Goal: Find specific page/section: Find specific page/section

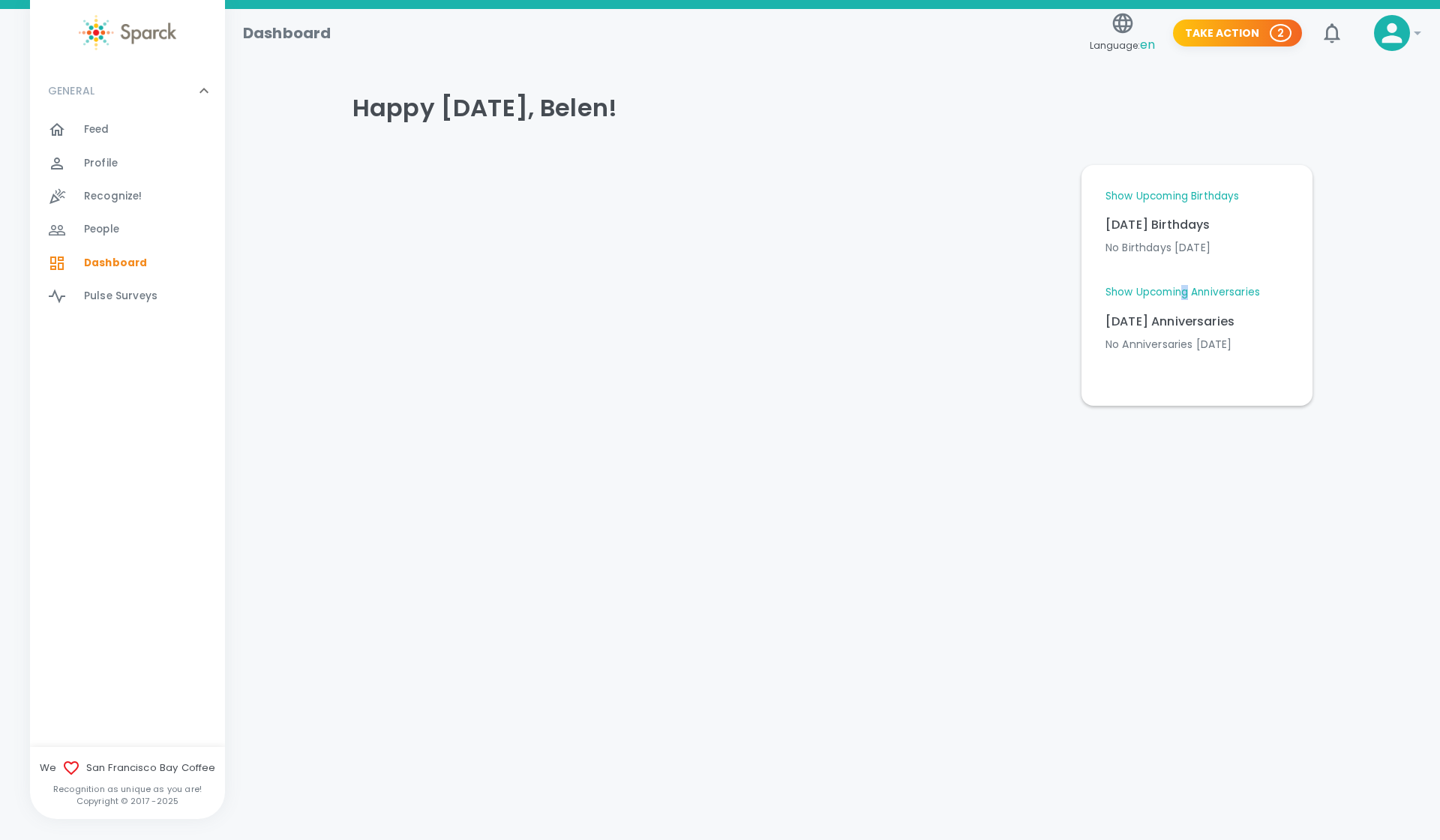
click at [1189, 289] on link "Show Upcoming Anniversaries" at bounding box center [1184, 291] width 155 height 15
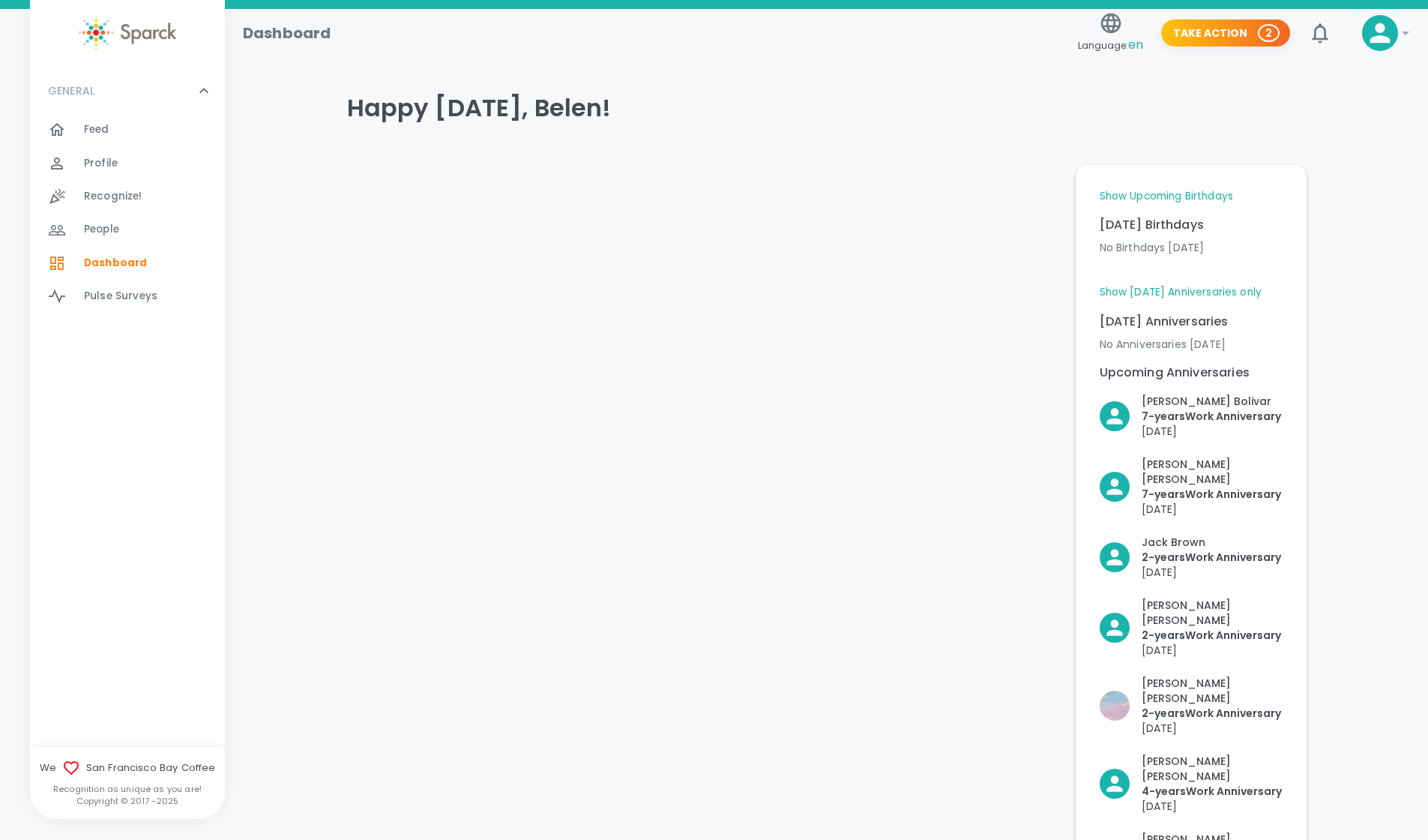
click at [82, 131] on div at bounding box center [66, 129] width 36 height 18
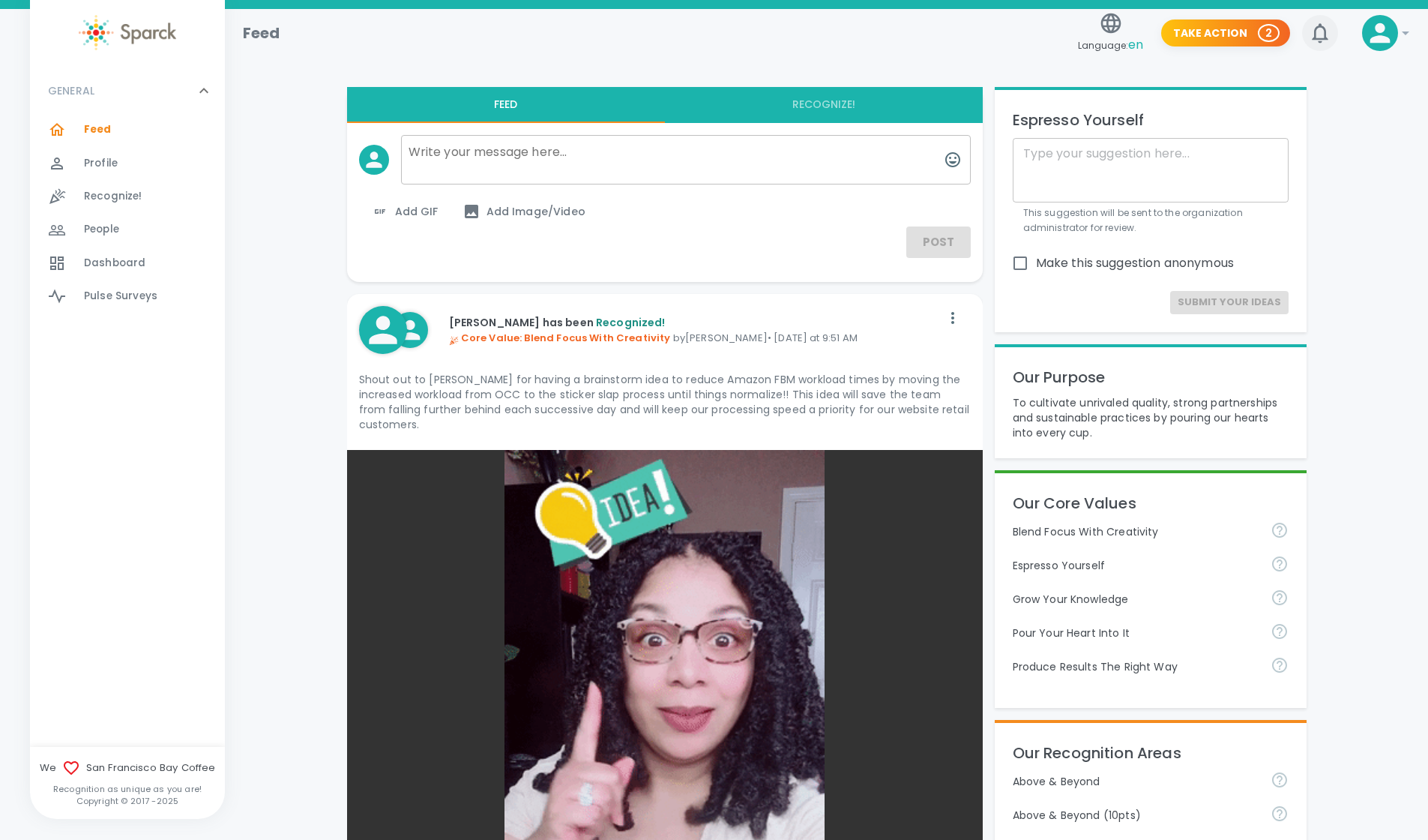
click at [1324, 24] on icon "button" at bounding box center [1321, 33] width 24 height 24
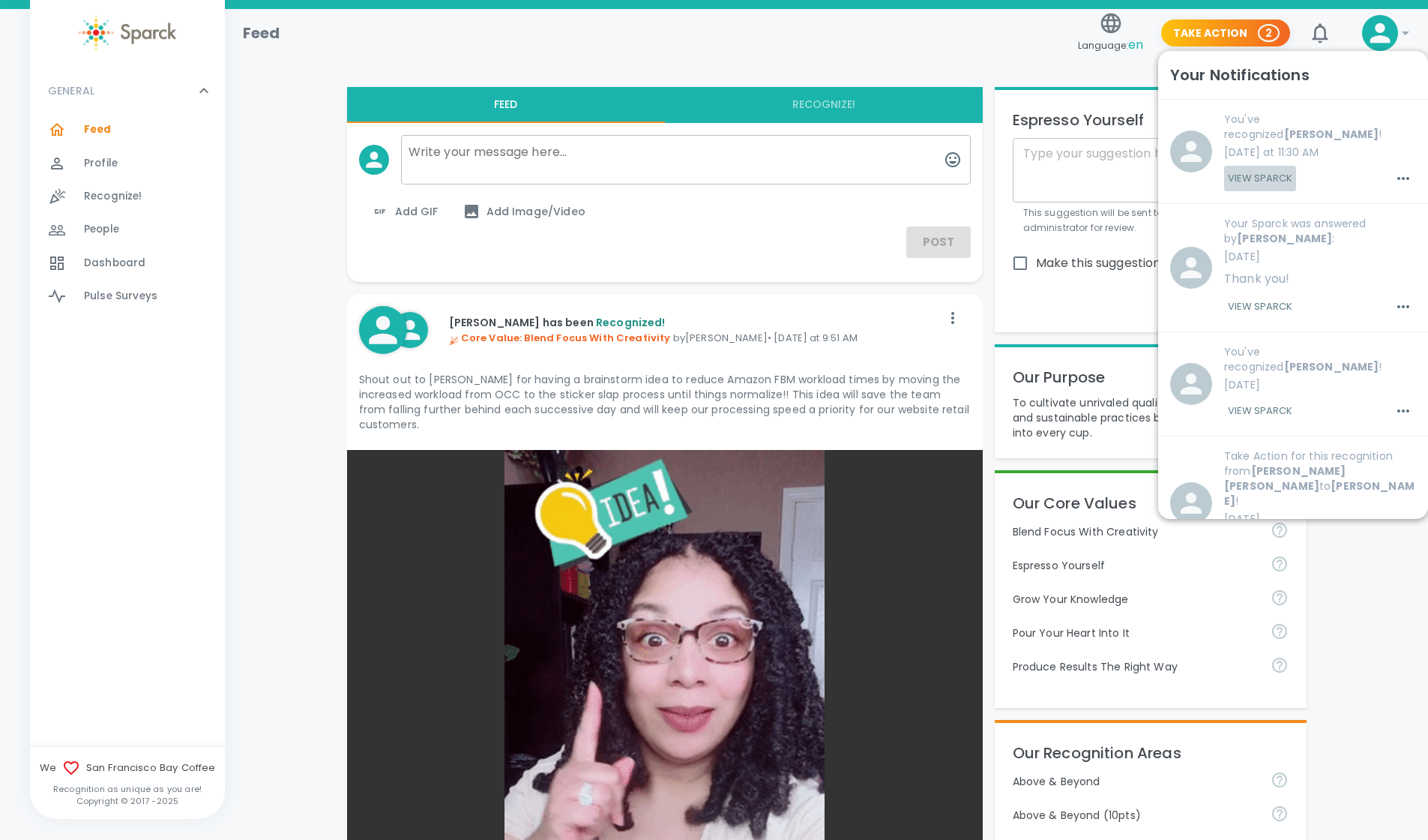
click at [1268, 166] on button "View Sparck" at bounding box center [1260, 179] width 72 height 26
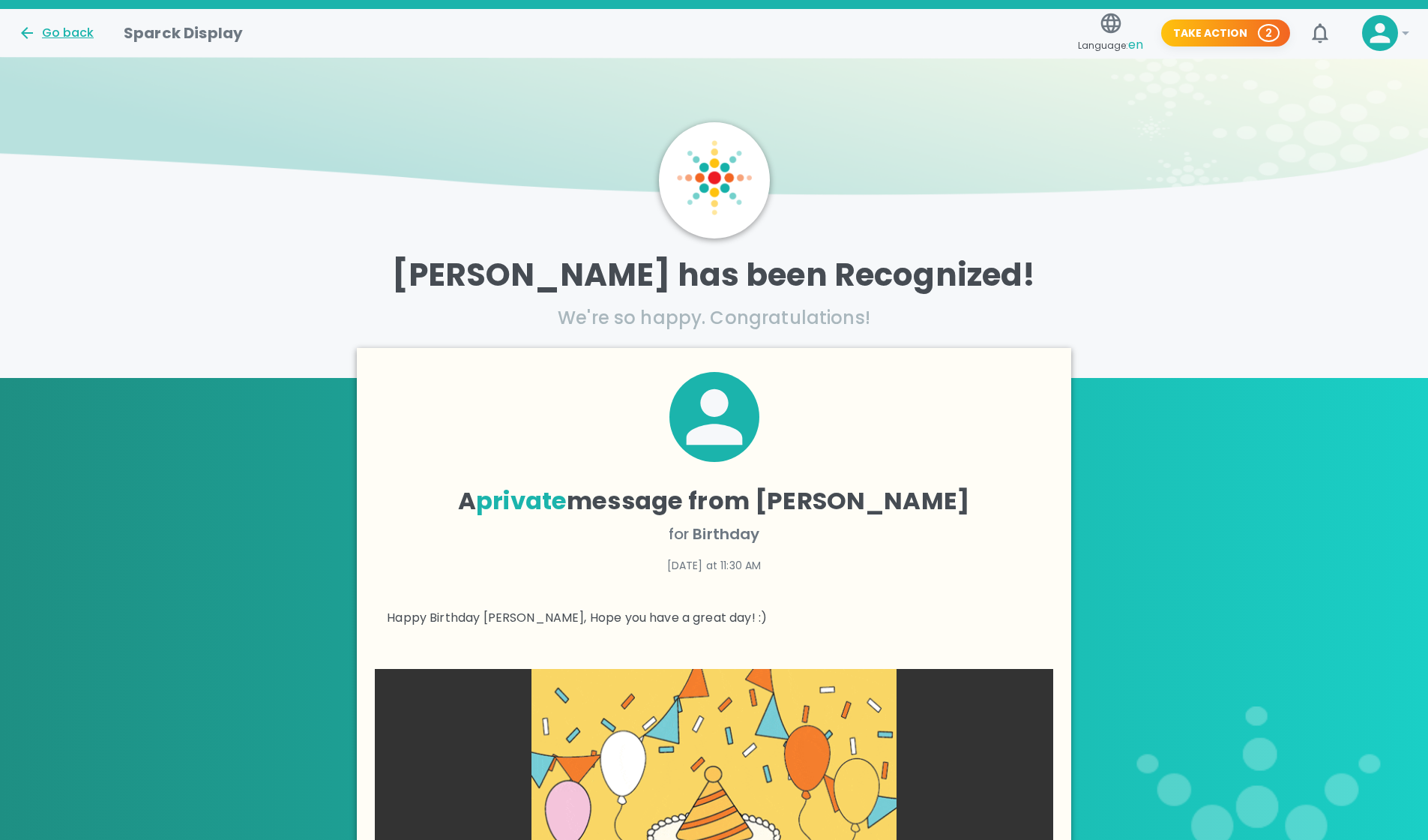
click at [66, 27] on div "Go back" at bounding box center [56, 33] width 76 height 18
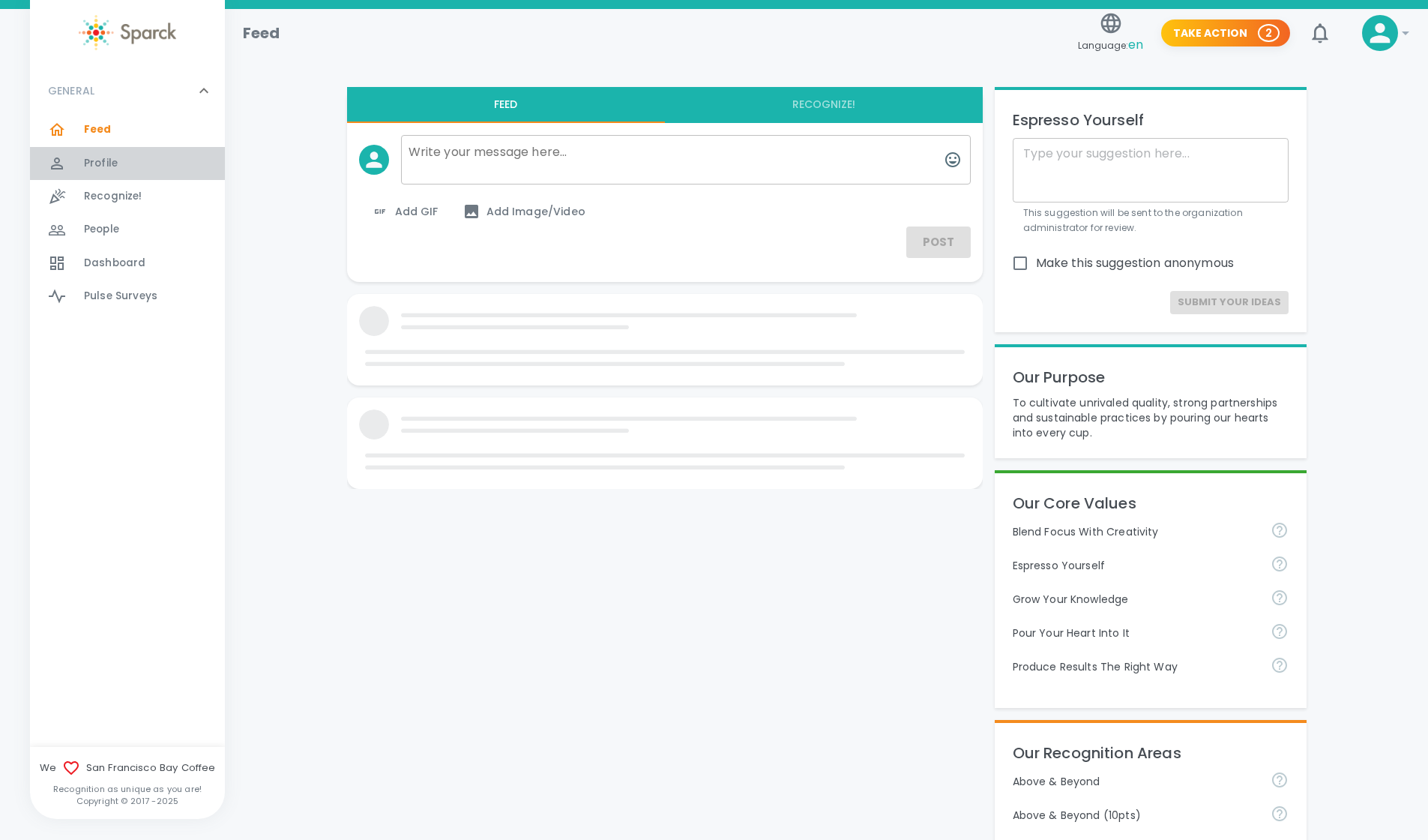
click at [120, 165] on div "Profile 0" at bounding box center [155, 163] width 141 height 21
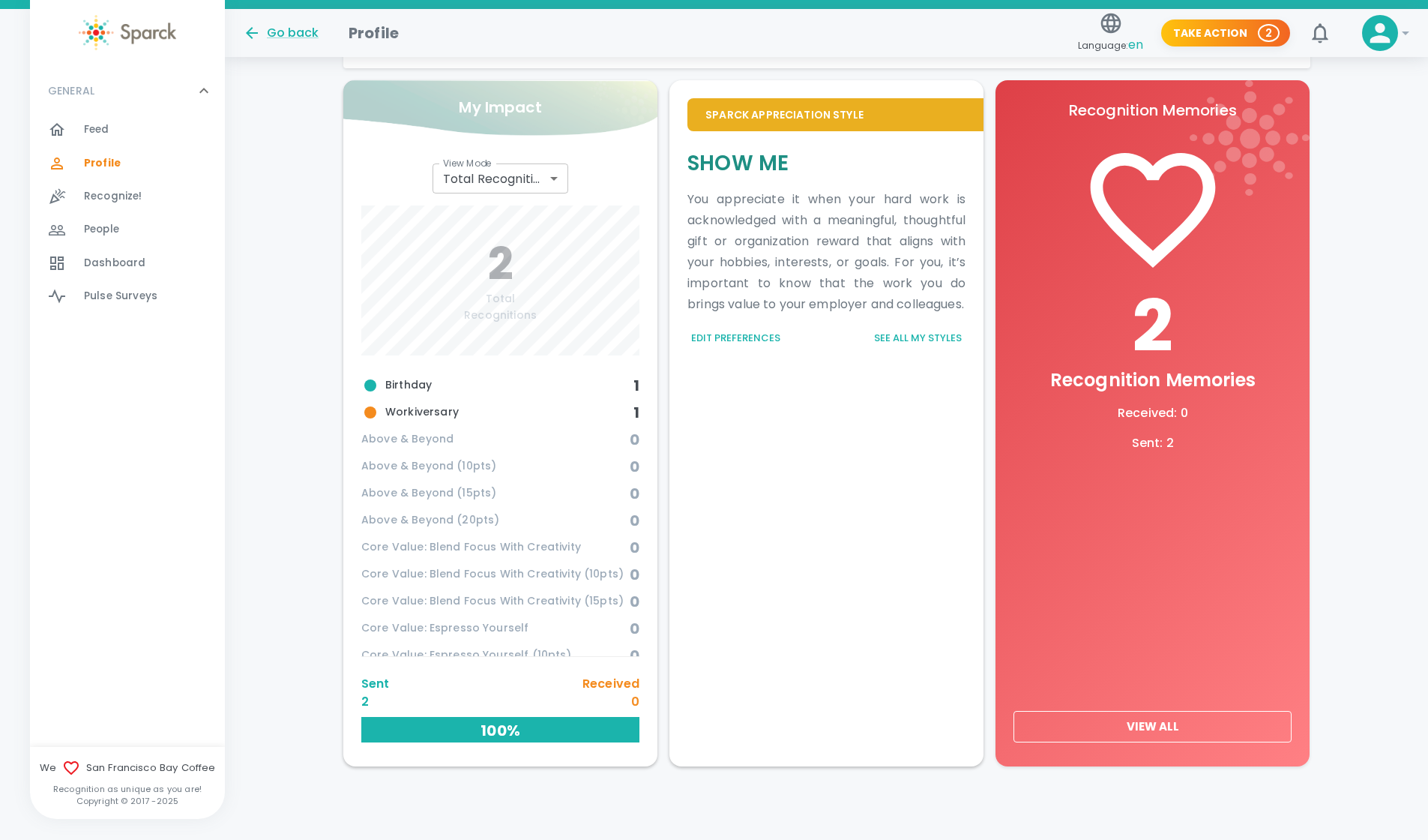
scroll to position [411, 0]
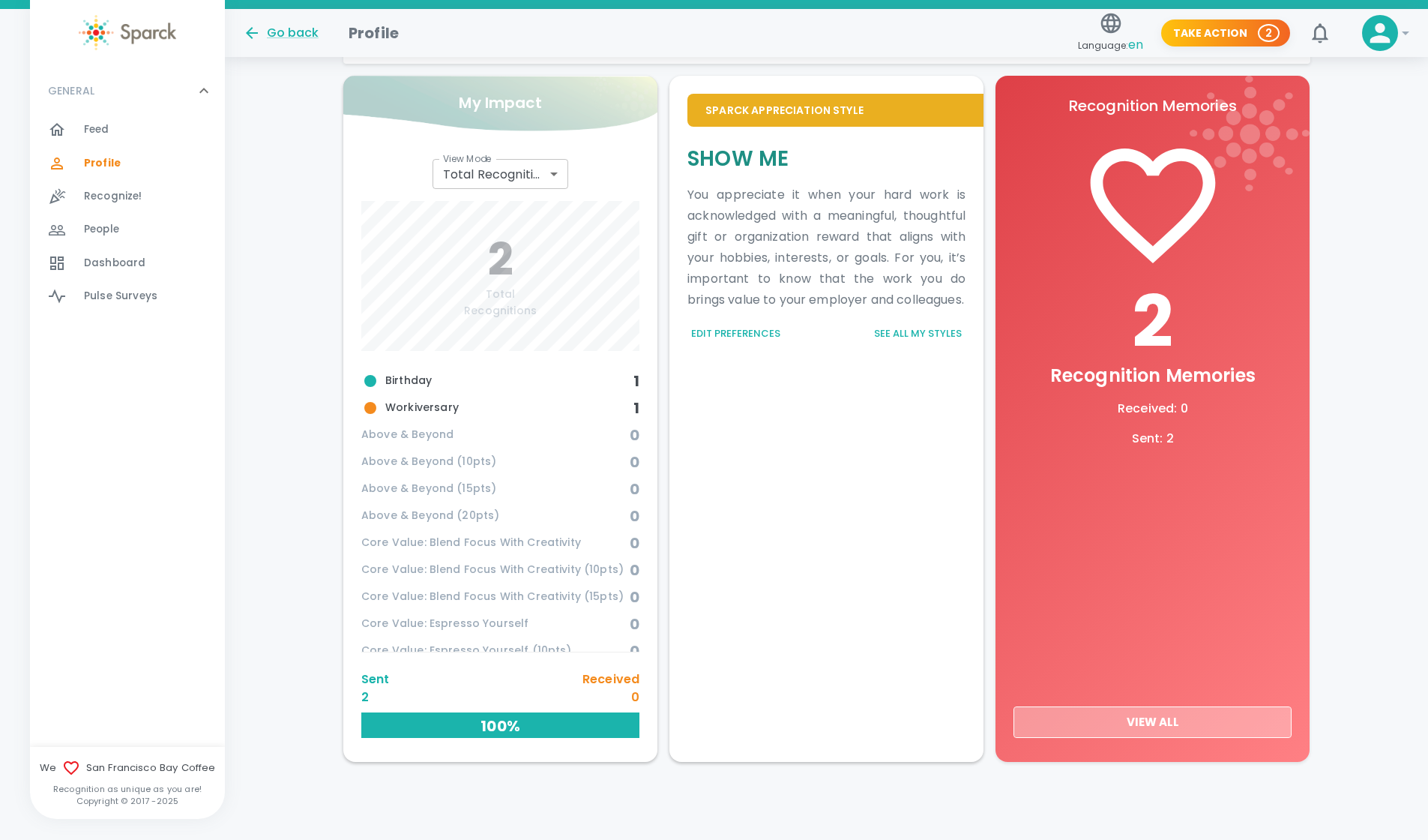
click at [1167, 726] on button "View All" at bounding box center [1153, 722] width 279 height 32
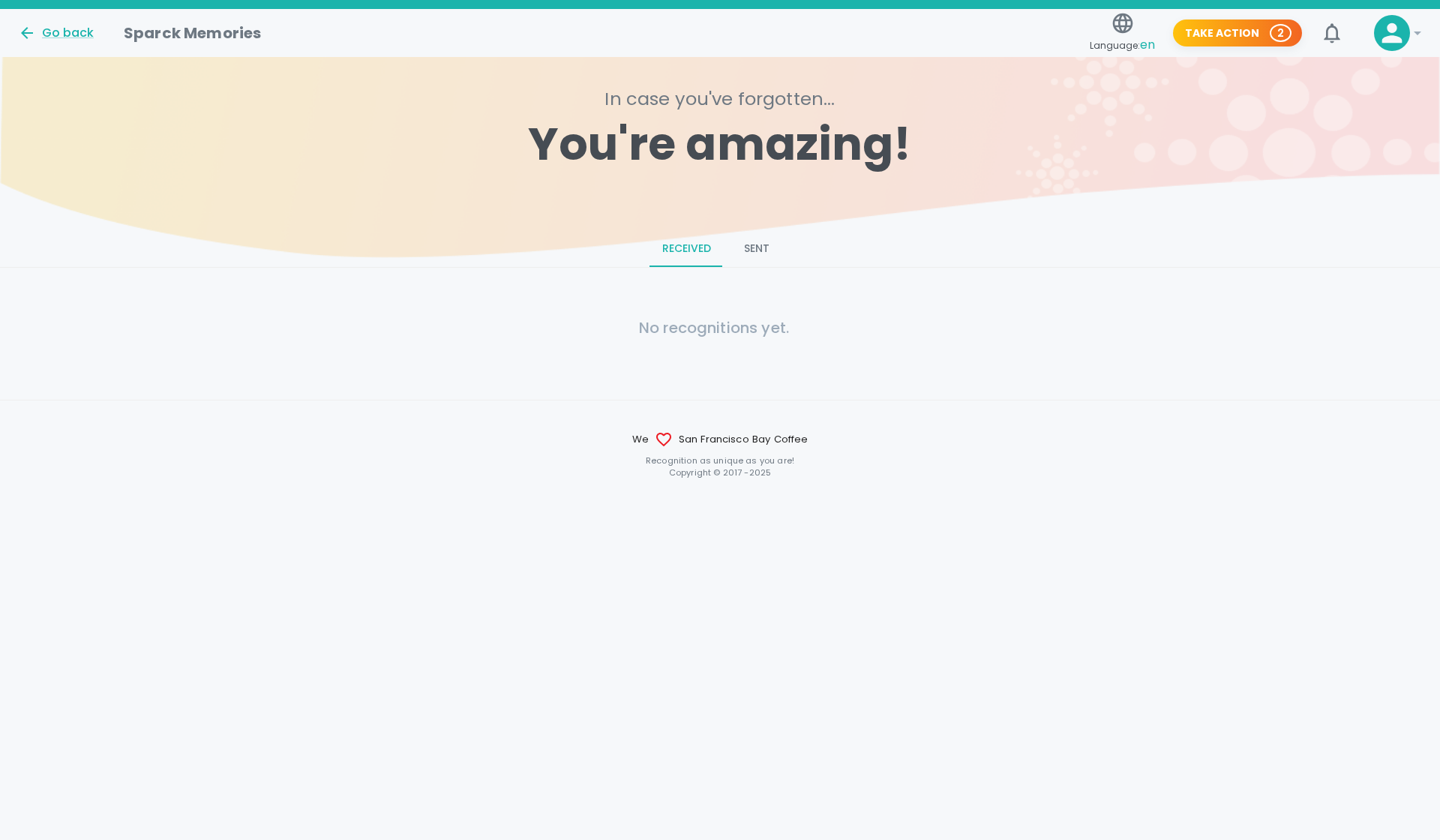
click at [756, 248] on button "Sent" at bounding box center [757, 249] width 67 height 36
